Goal: Transaction & Acquisition: Purchase product/service

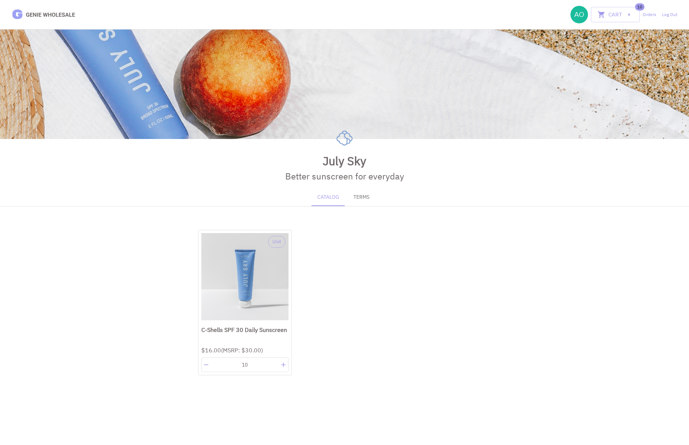
click at [460, 228] on div "Unit C-Shells SPF 30 Daily Sunscreen $16.00 (MSRP: $30.00 ) 10 **" at bounding box center [344, 308] width 311 height 175
click at [620, 14] on button "Cart" at bounding box center [615, 14] width 49 height 15
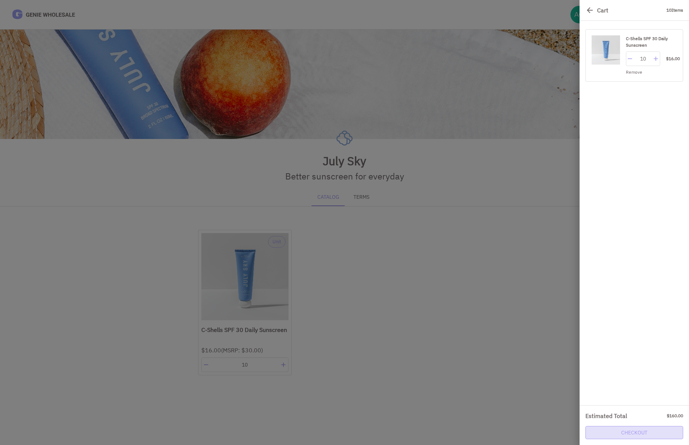
click at [636, 433] on link "Checkout" at bounding box center [634, 432] width 98 height 13
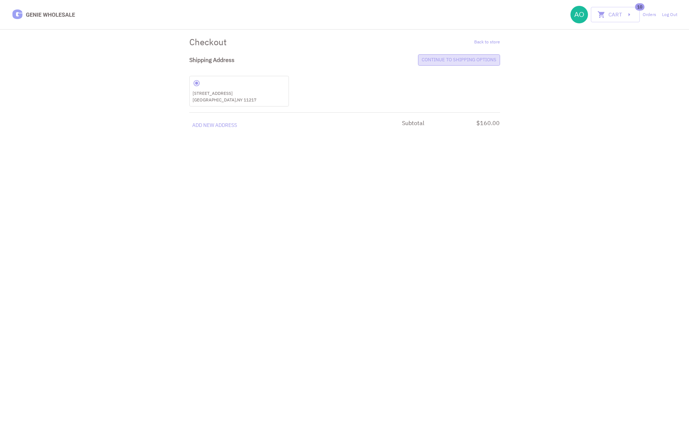
click at [449, 63] on link "Continue to shipping options" at bounding box center [459, 59] width 82 height 11
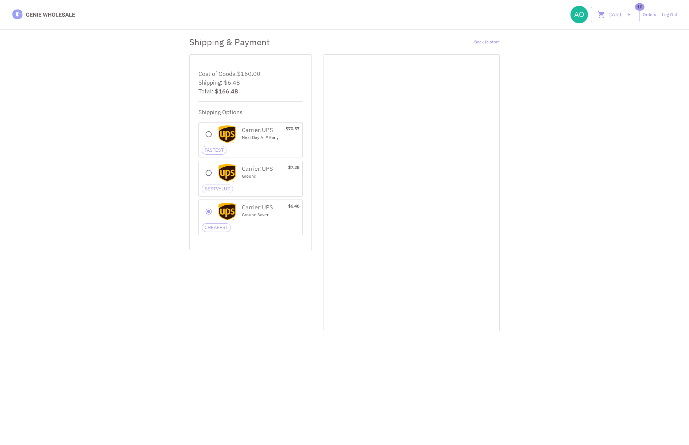
click at [528, 202] on div "Cart 10 Orders Log Out Shipping & Payment Back to store Cost of Goods: $160.00 …" at bounding box center [344, 165] width 689 height 331
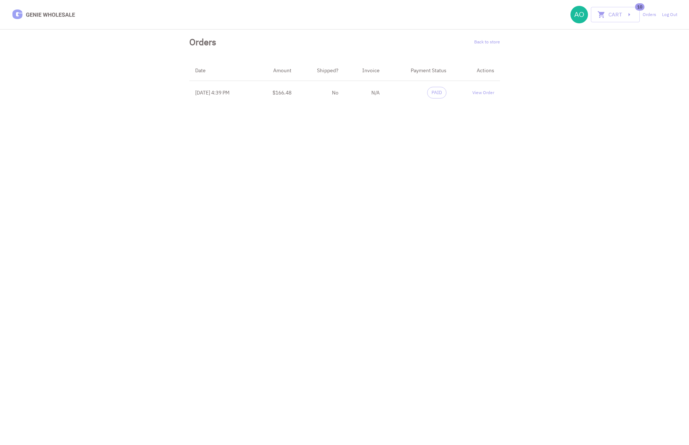
click at [554, 110] on html "Cart 10 Orders Log Out Orders Back to store Date Amount Shipped? Invoice Paymen…" at bounding box center [344, 55] width 689 height 110
drag, startPoint x: 344, startPoint y: 93, endPoint x: 384, endPoint y: 93, distance: 39.8
click at [384, 93] on tr "Aug 14, 2025 4:39 PM $166.48 No N/A PAID View Order" at bounding box center [344, 93] width 311 height 24
click at [416, 94] on td "PAID" at bounding box center [419, 93] width 67 height 24
drag, startPoint x: 194, startPoint y: 94, endPoint x: 277, endPoint y: 94, distance: 83.5
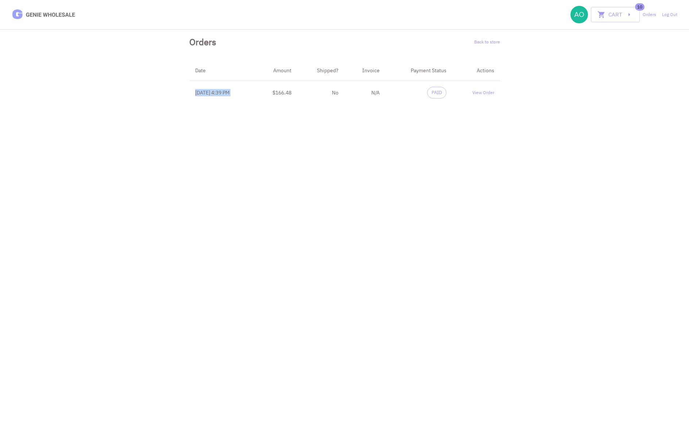
click at [277, 94] on tr "Aug 14, 2025 4:39 PM $166.48 No N/A PAID View Order" at bounding box center [344, 93] width 311 height 24
click at [337, 94] on td "No" at bounding box center [320, 93] width 47 height 24
click at [672, 13] on link "Log Out" at bounding box center [669, 14] width 15 height 7
click at [483, 93] on div "View Order" at bounding box center [476, 92] width 36 height 6
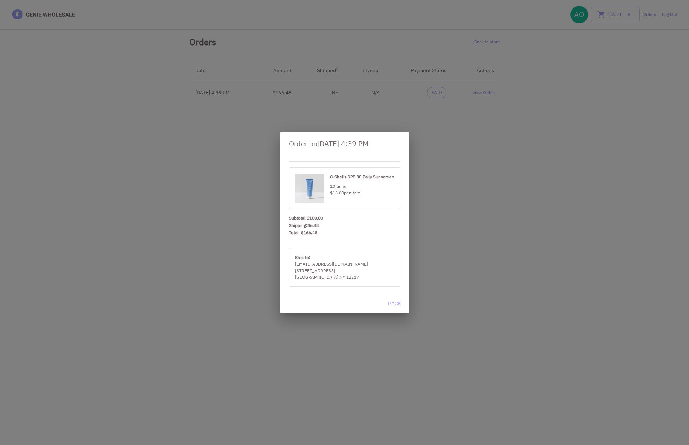
click at [396, 303] on button "Back" at bounding box center [394, 303] width 23 height 13
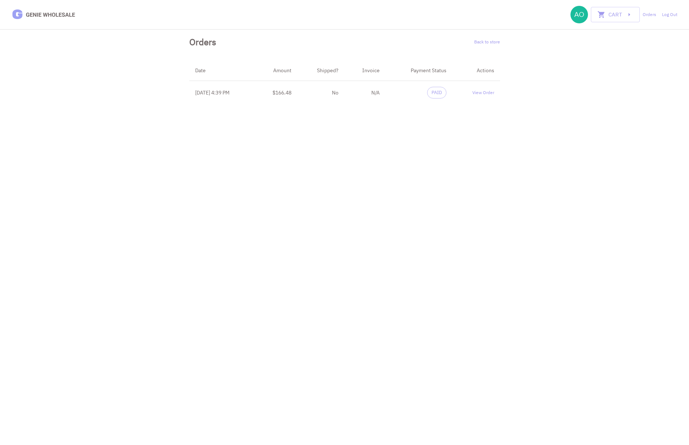
click at [496, 110] on html "Cart 0 Orders Log Out Orders Back to store Date Amount Shipped? Invoice Payment…" at bounding box center [344, 55] width 689 height 110
click at [675, 16] on link "Log Out" at bounding box center [669, 14] width 15 height 7
